Goal: Browse casually: Explore the website without a specific task or goal

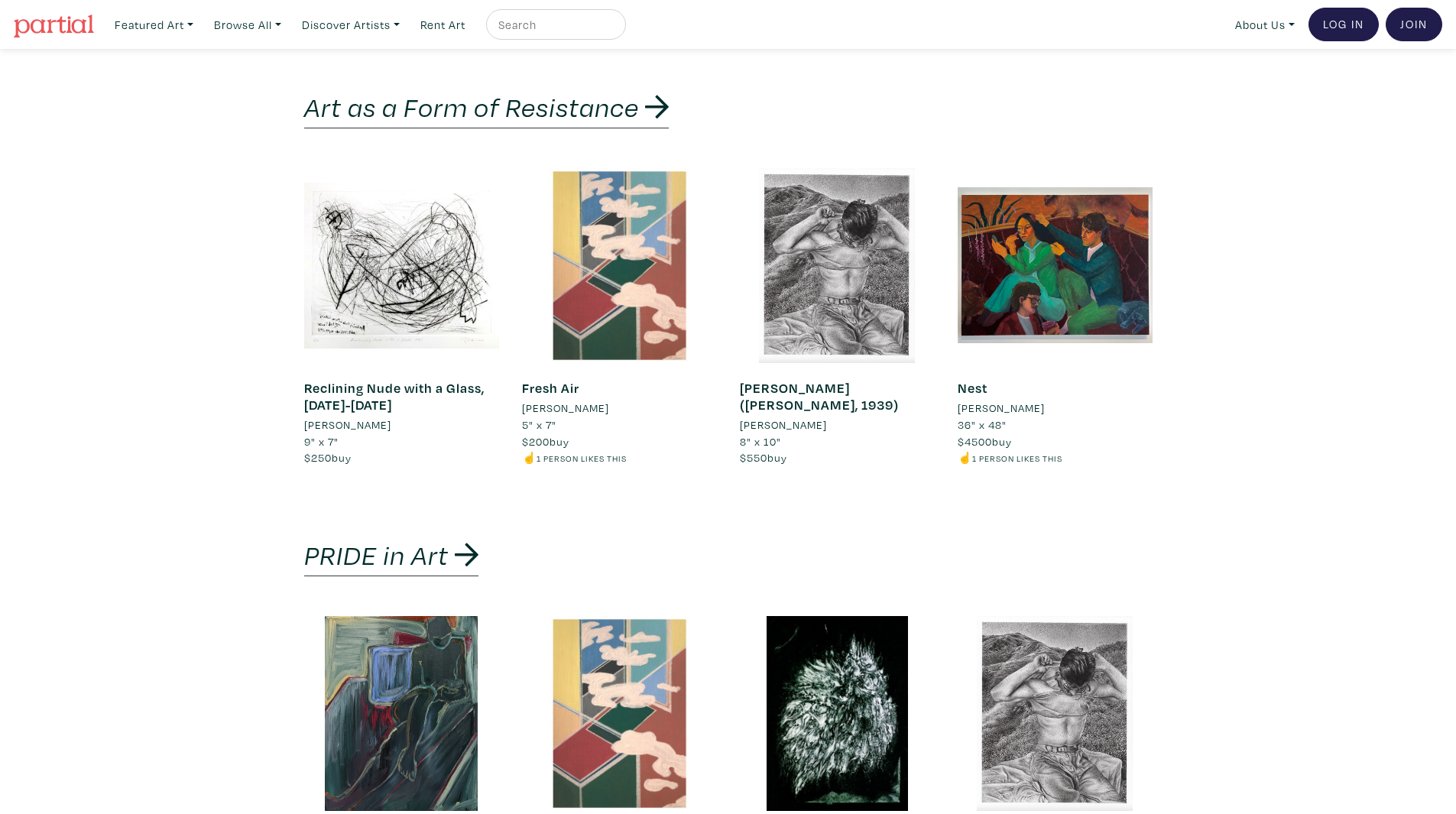
click at [47, 30] on img at bounding box center [54, 25] width 80 height 23
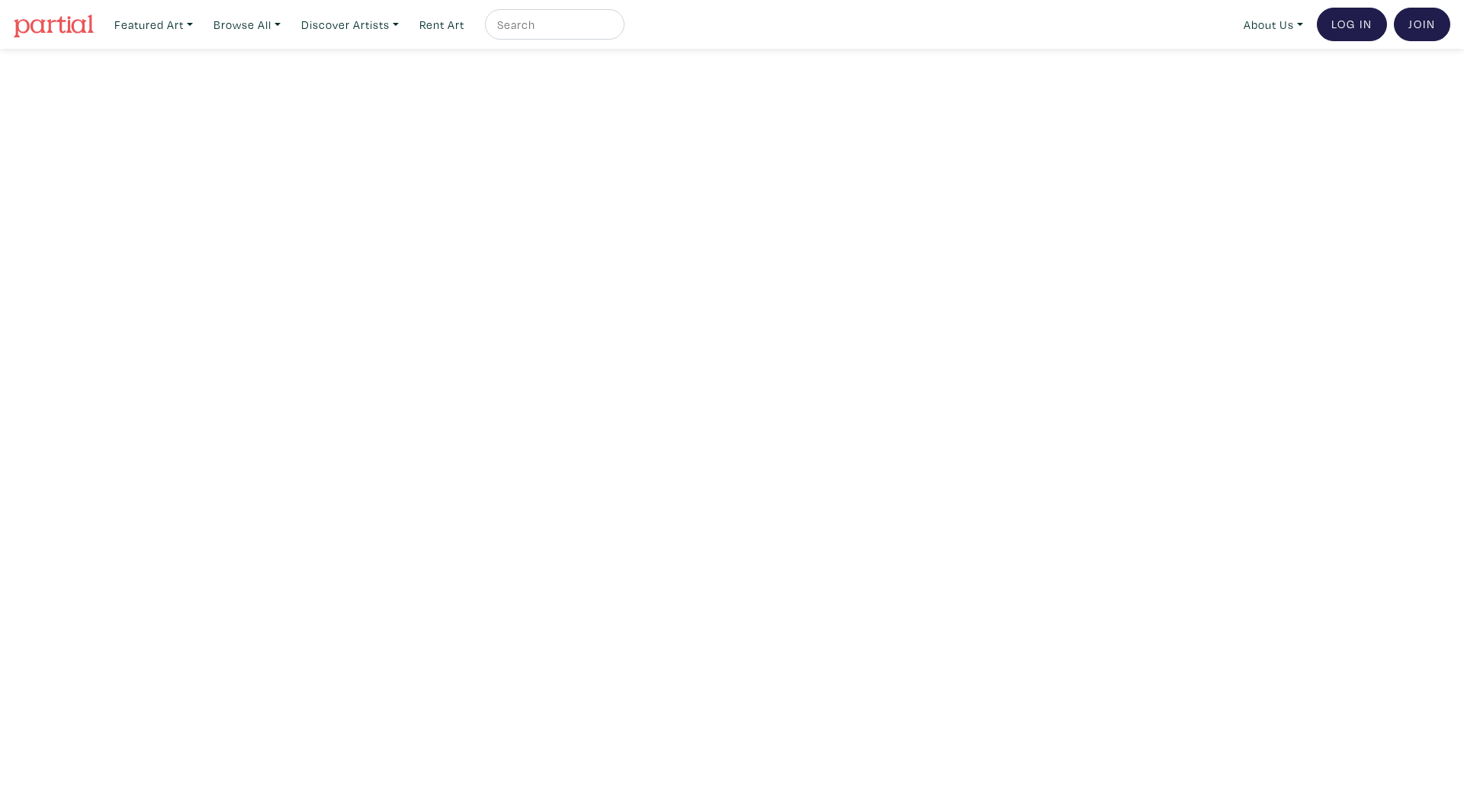
click at [40, 26] on img at bounding box center [54, 25] width 80 height 23
